Goal: Book appointment/travel/reservation

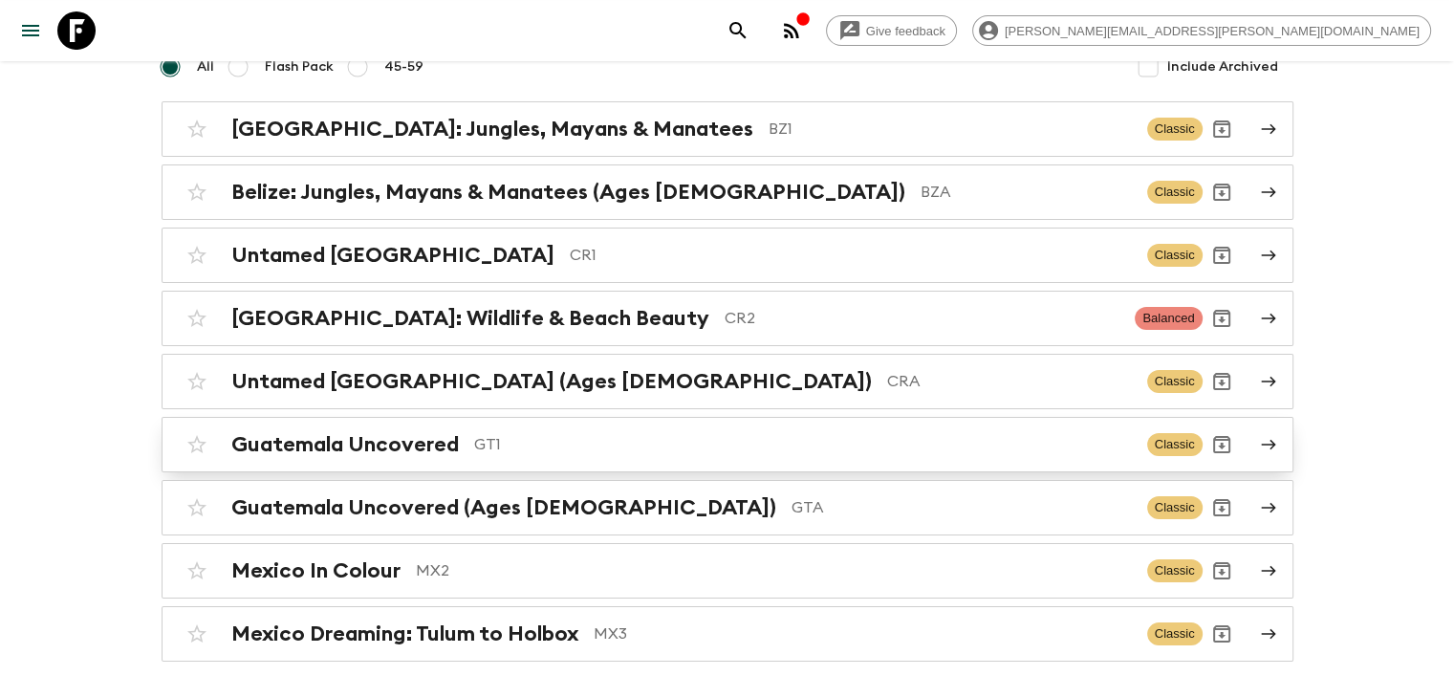
scroll to position [191, 0]
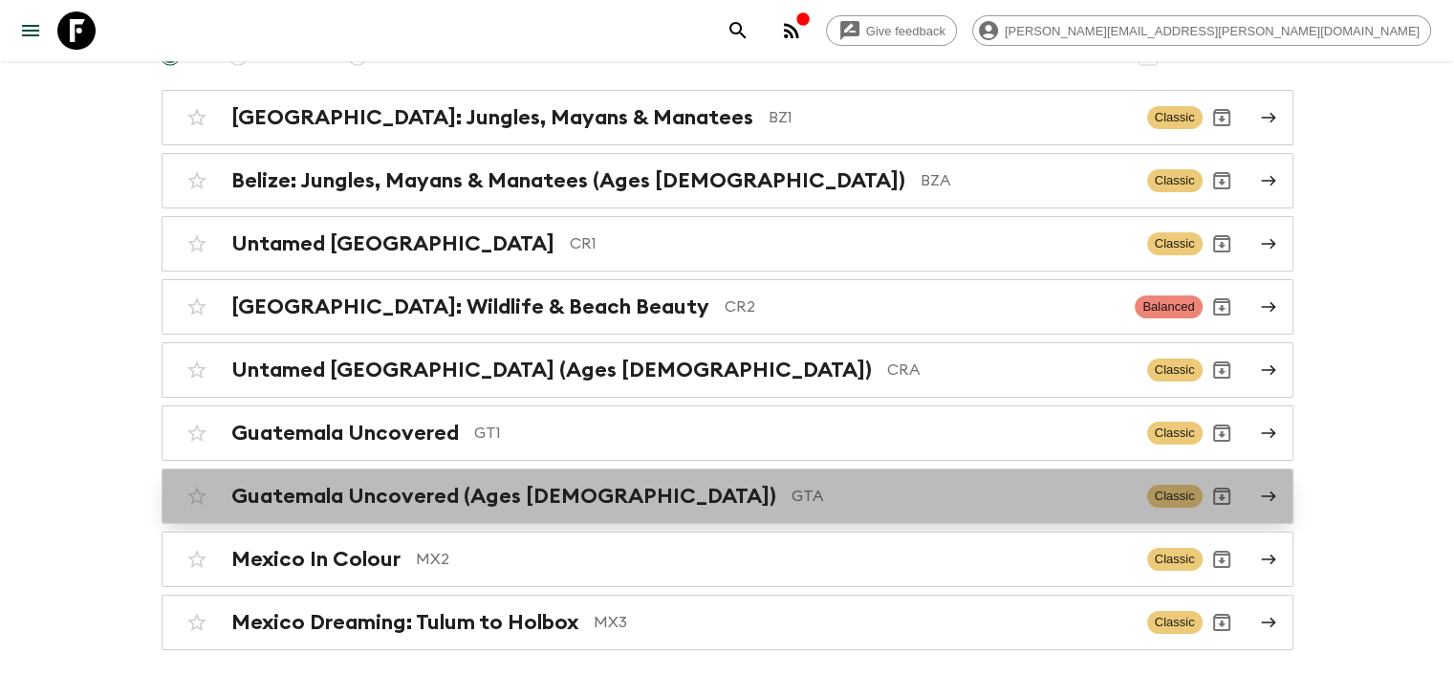
click at [390, 493] on h2 "Guatemala Uncovered (Ages [DEMOGRAPHIC_DATA])" at bounding box center [503, 496] width 545 height 25
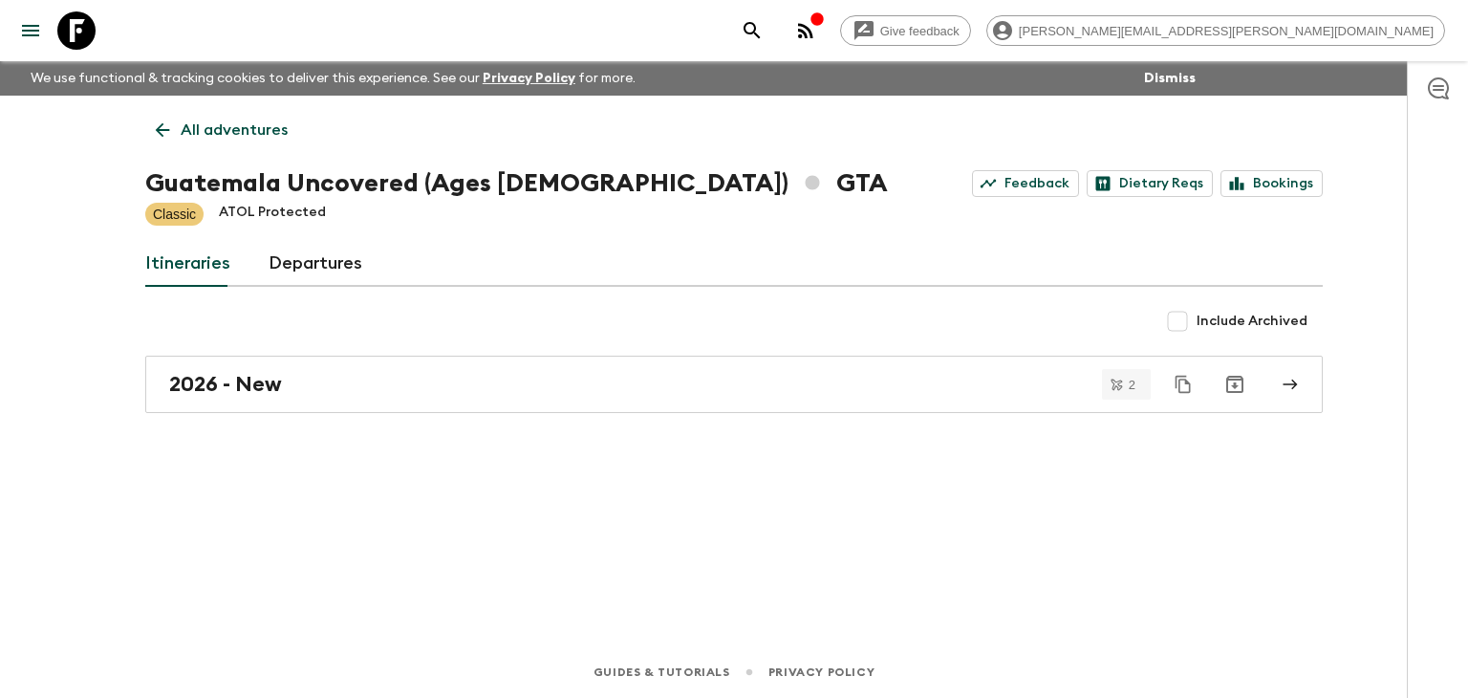
click at [165, 135] on icon at bounding box center [162, 129] width 21 height 21
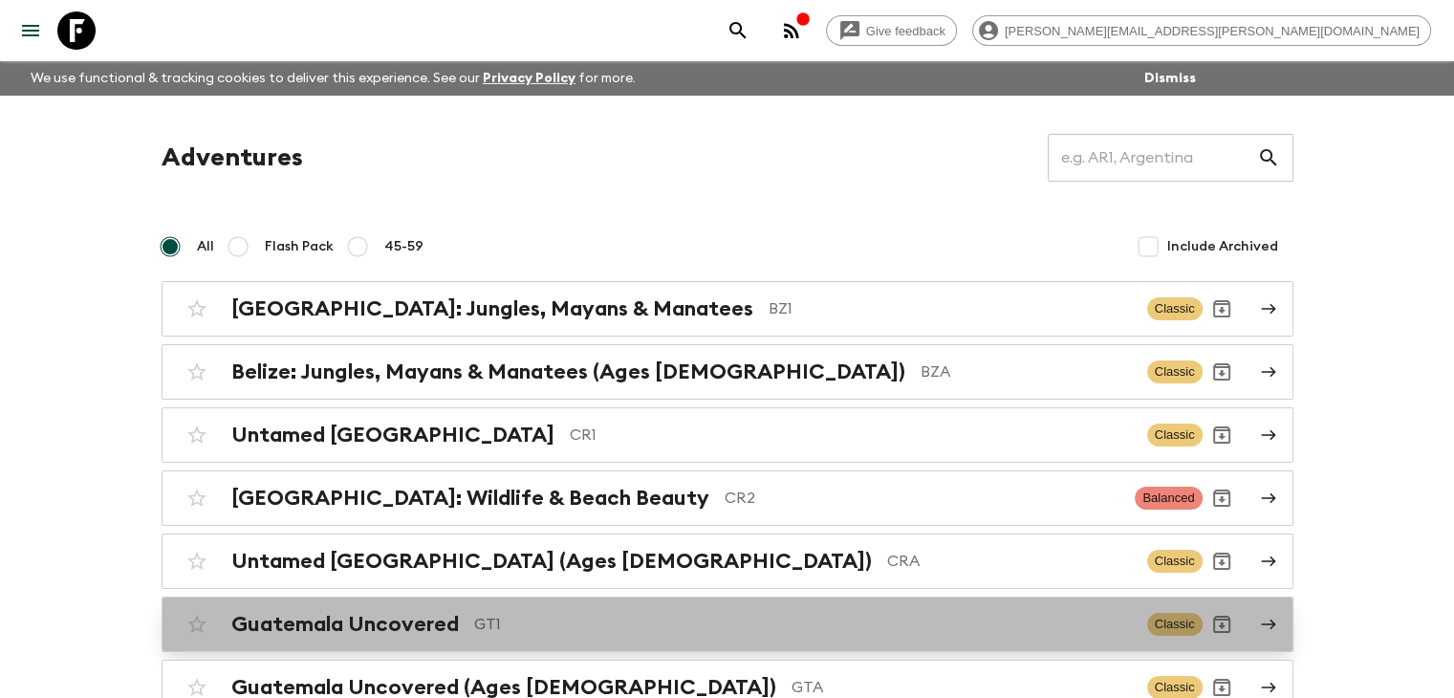
click at [428, 620] on h2 "Guatemala Uncovered" at bounding box center [344, 624] width 227 height 25
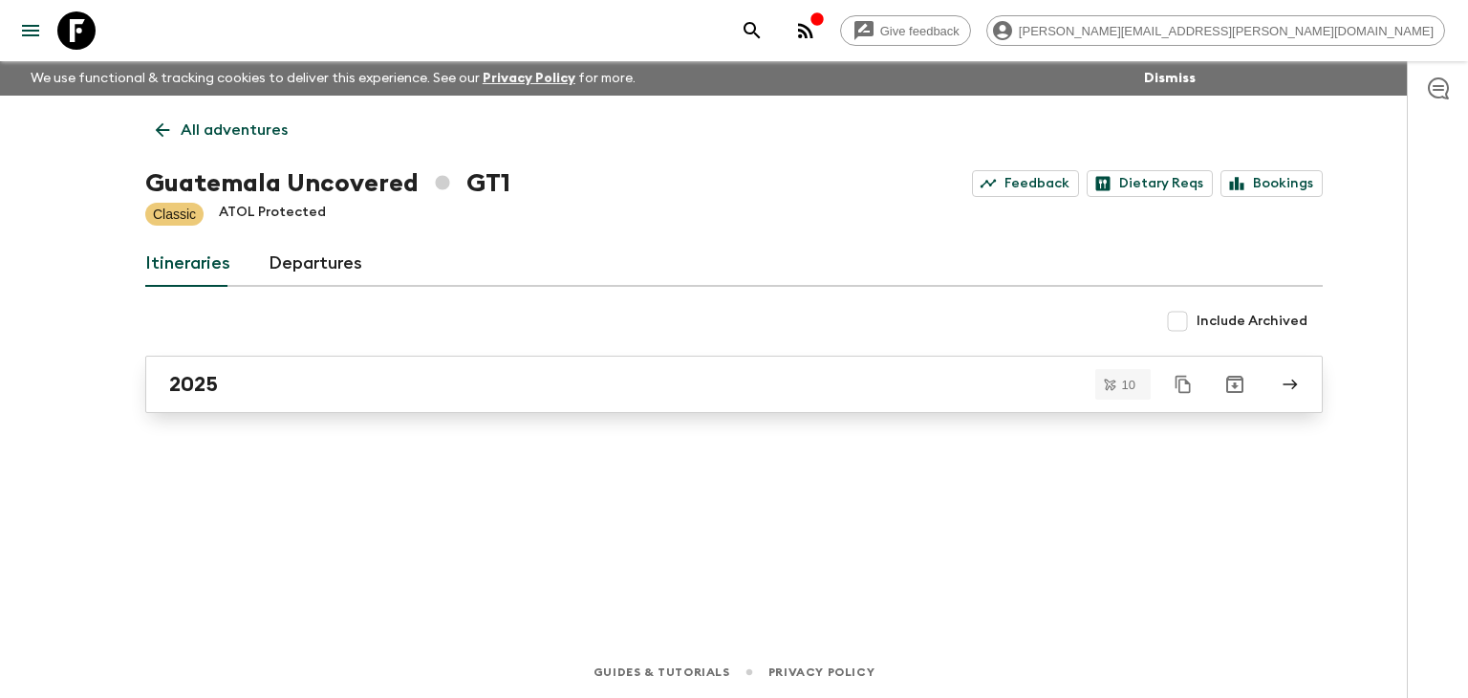
click at [379, 366] on link "2025" at bounding box center [733, 383] width 1177 height 57
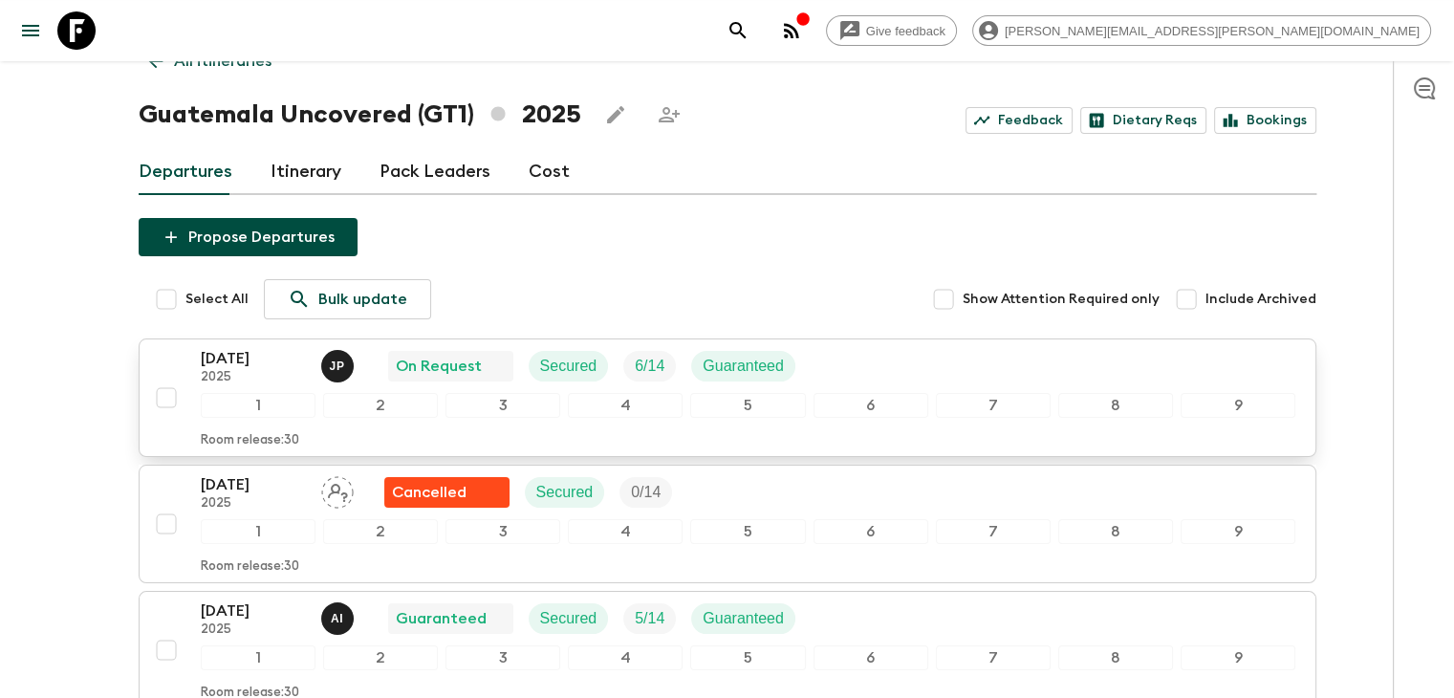
scroll to position [191, 0]
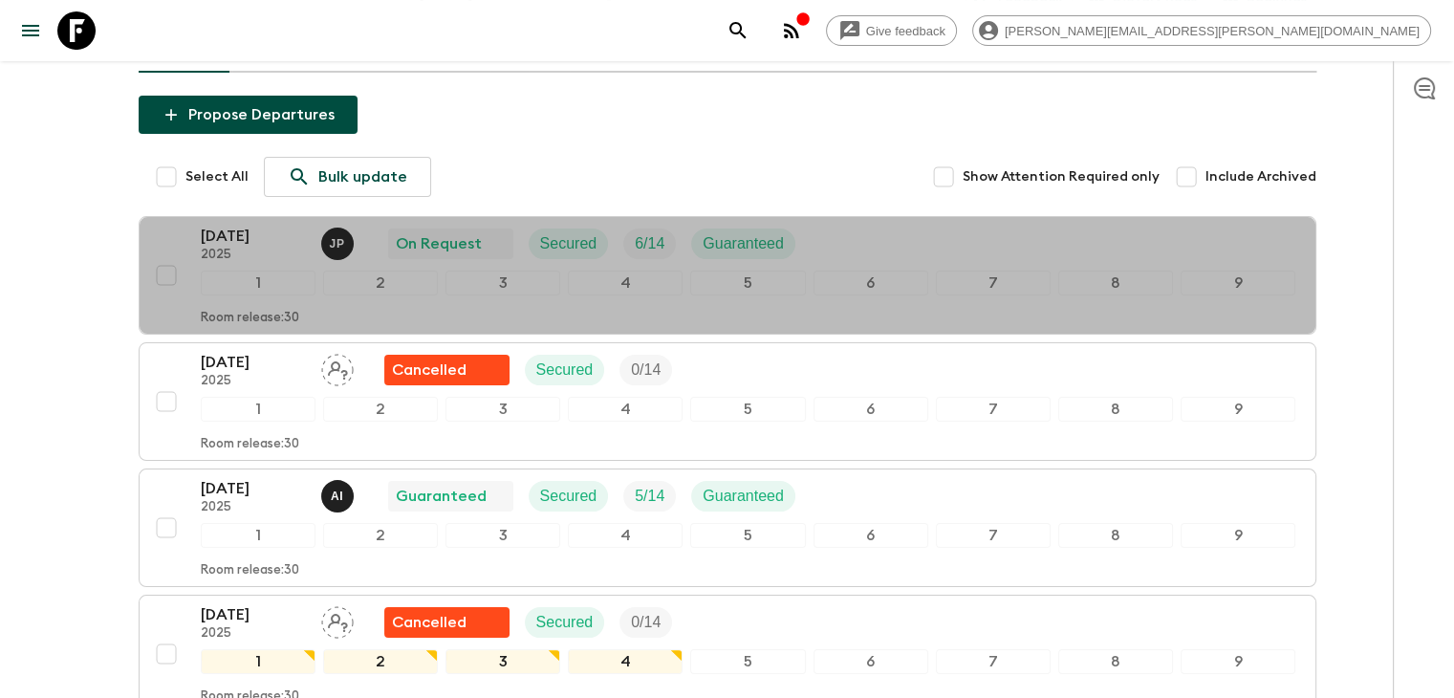
click at [268, 225] on p "[DATE]" at bounding box center [253, 236] width 105 height 23
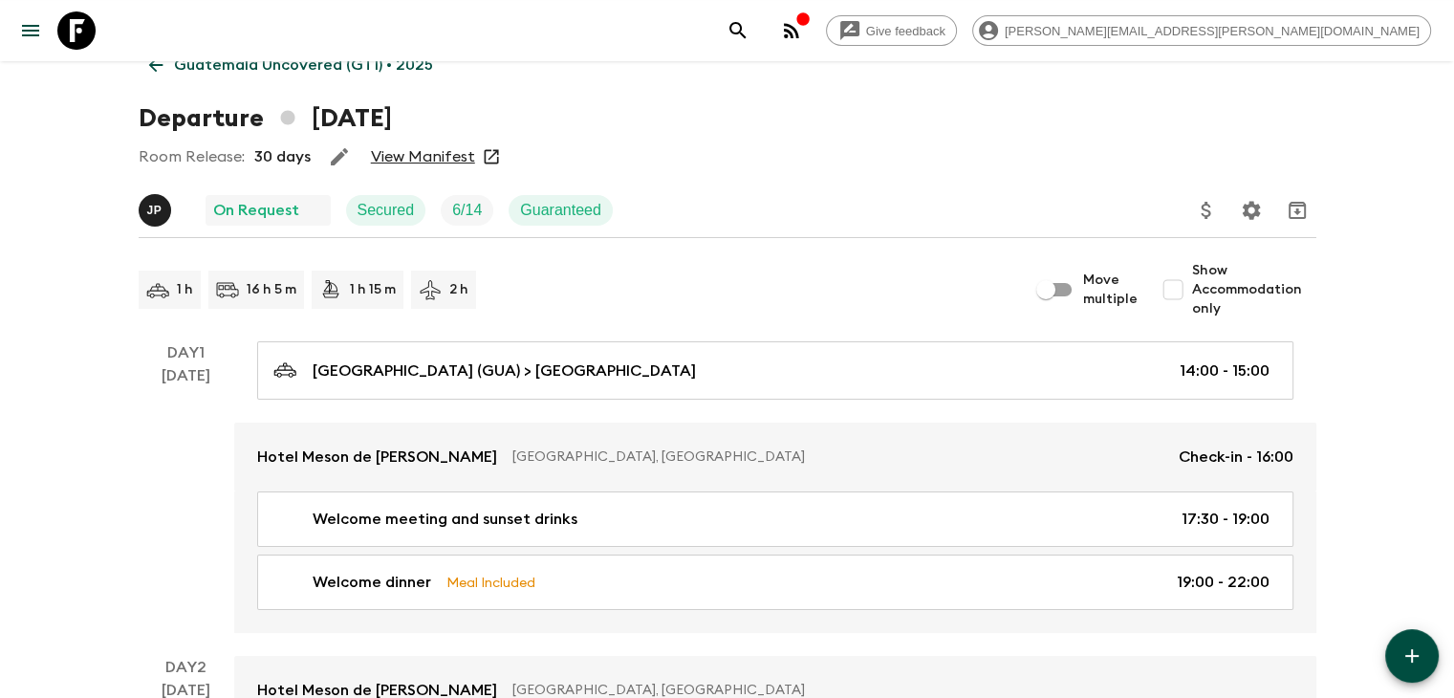
scroll to position [96, 0]
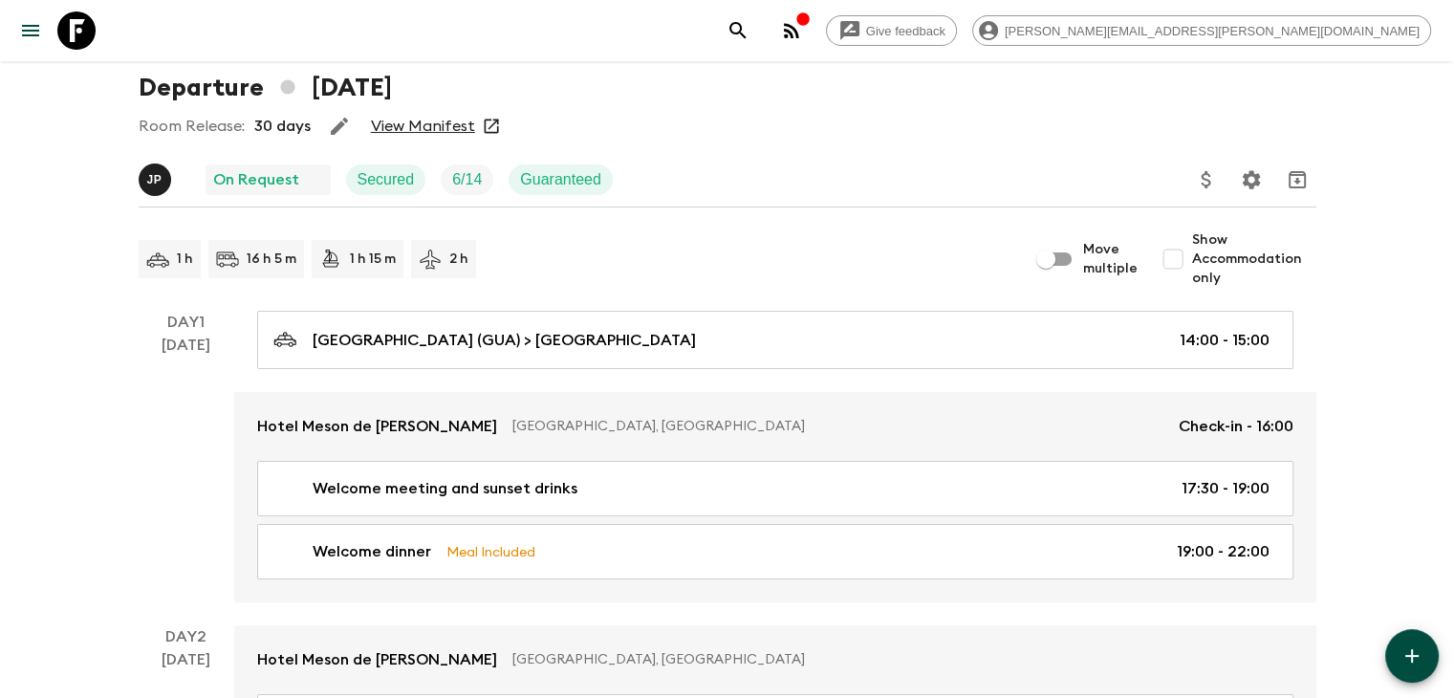
click at [394, 123] on link "View Manifest" at bounding box center [423, 126] width 104 height 19
